Goal: Task Accomplishment & Management: Complete application form

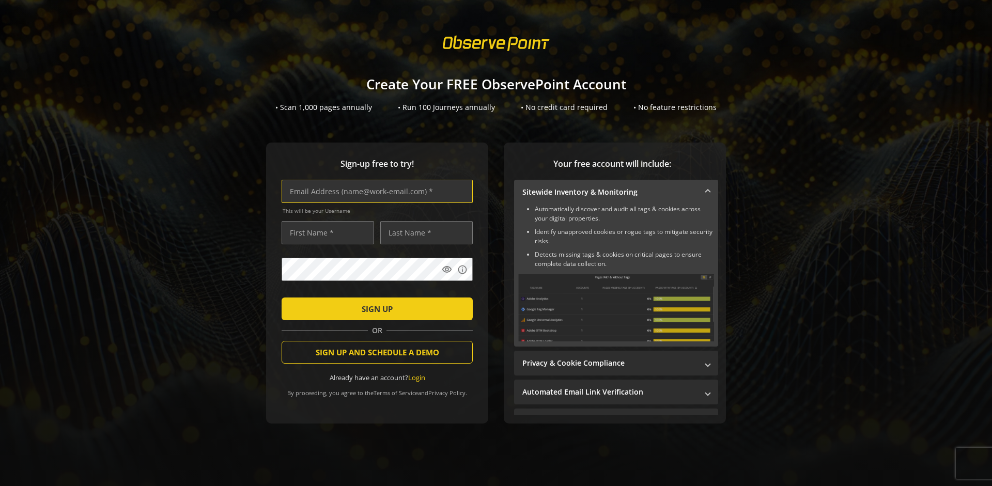
click at [374, 191] on input "text" at bounding box center [376, 191] width 191 height 23
type input "[EMAIL_ADDRESS][DOMAIN_NAME]"
click at [325, 232] on input "text" at bounding box center [327, 232] width 92 height 23
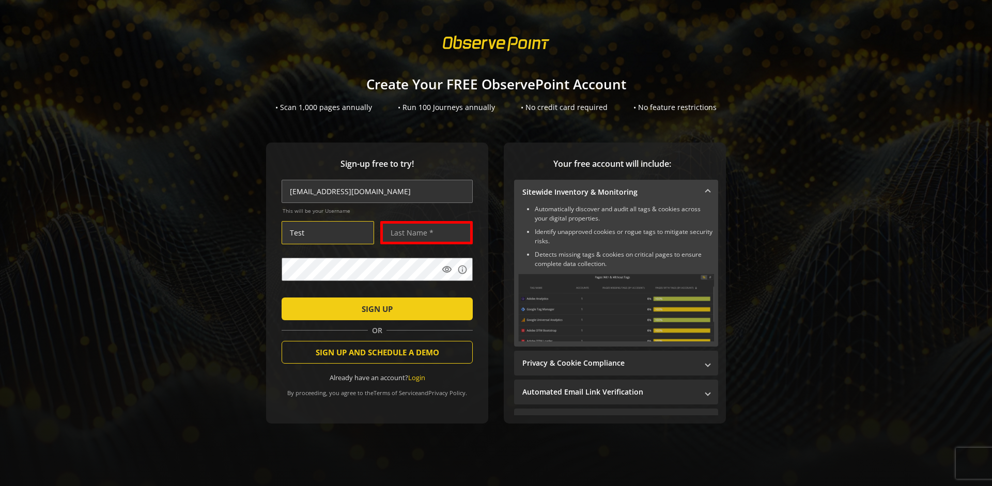
type input "Test"
click at [424, 232] on input "text" at bounding box center [426, 232] width 92 height 23
type input "Test"
click at [374, 308] on span "SIGN UP" at bounding box center [377, 309] width 31 height 19
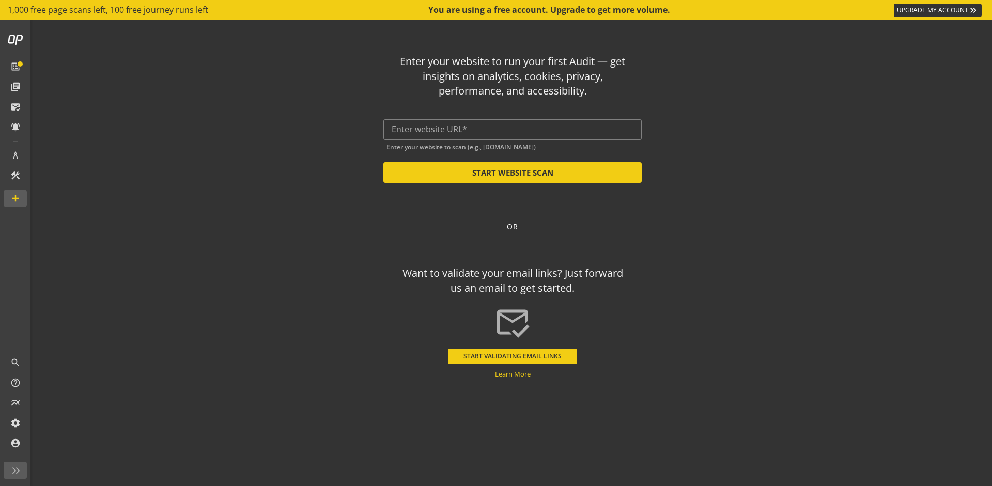
click at [512, 356] on button "START VALIDATING EMAIL LINKS" at bounding box center [512, 356] width 129 height 15
